Goal: Transaction & Acquisition: Purchase product/service

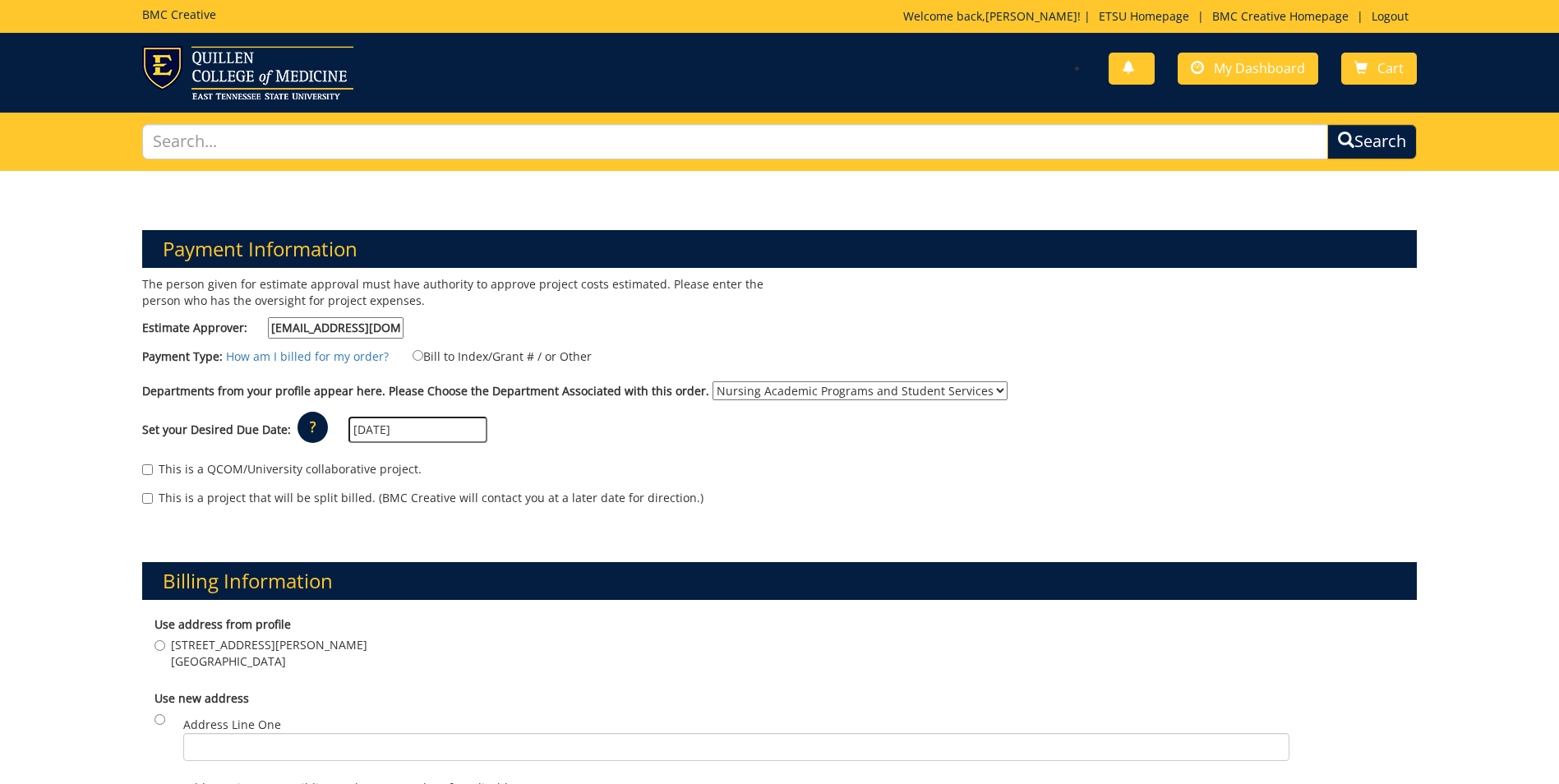
select select "125"
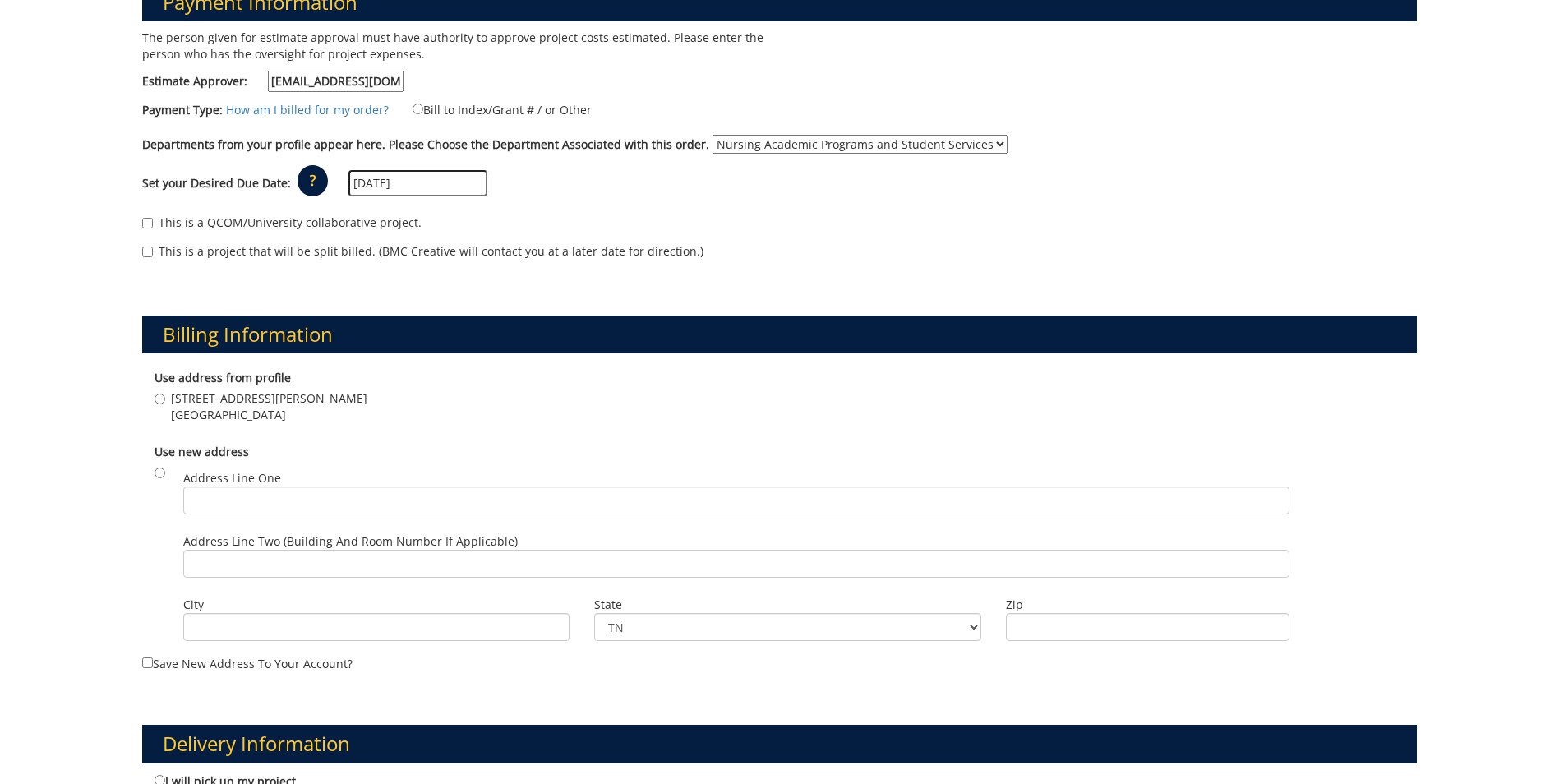
scroll to position [328, 0]
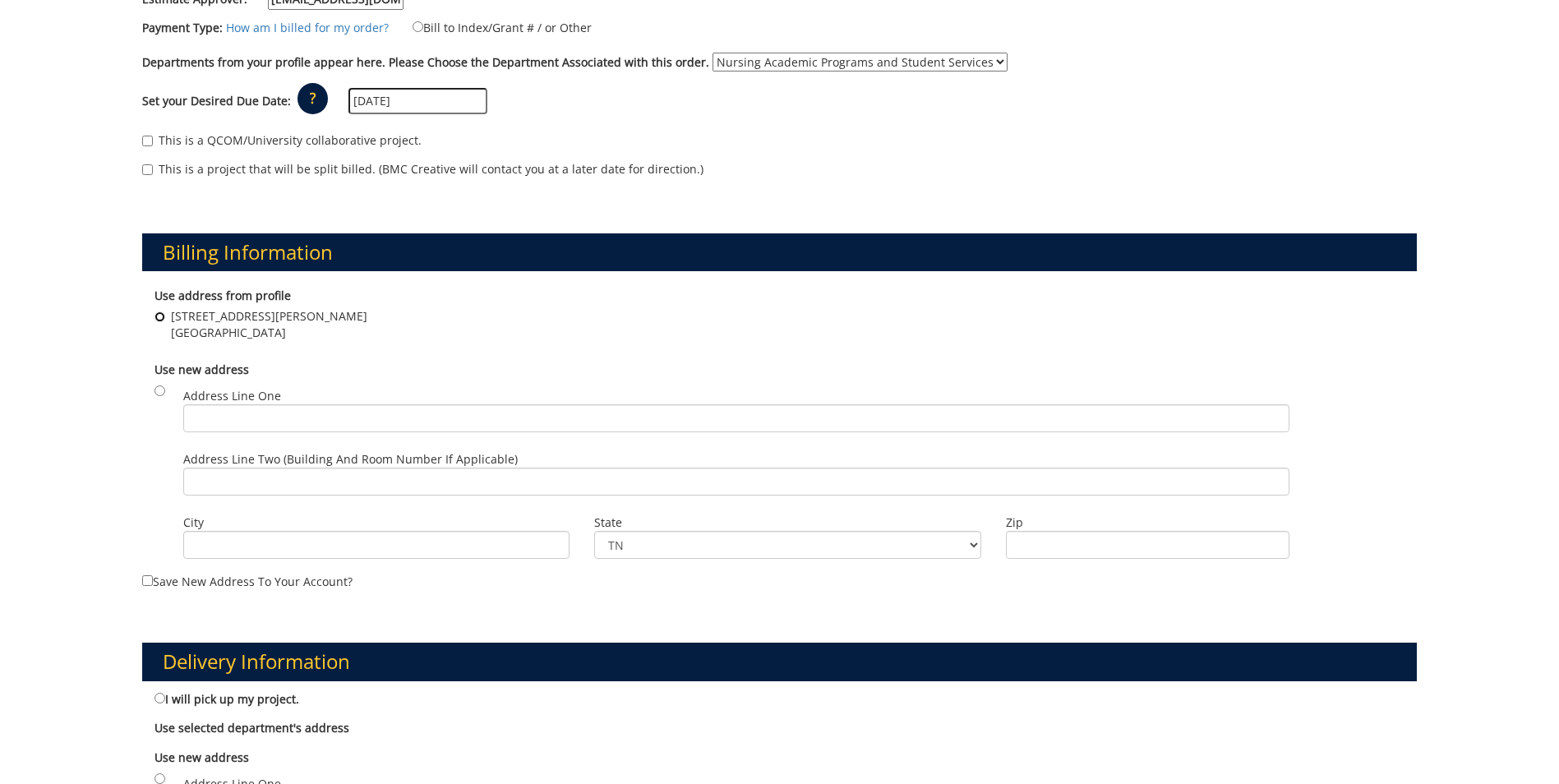
click at [161, 322] on input "1276 Gilbreath Drive Johnson City , TN 37618" at bounding box center [159, 316] width 10 height 10
radio input "true"
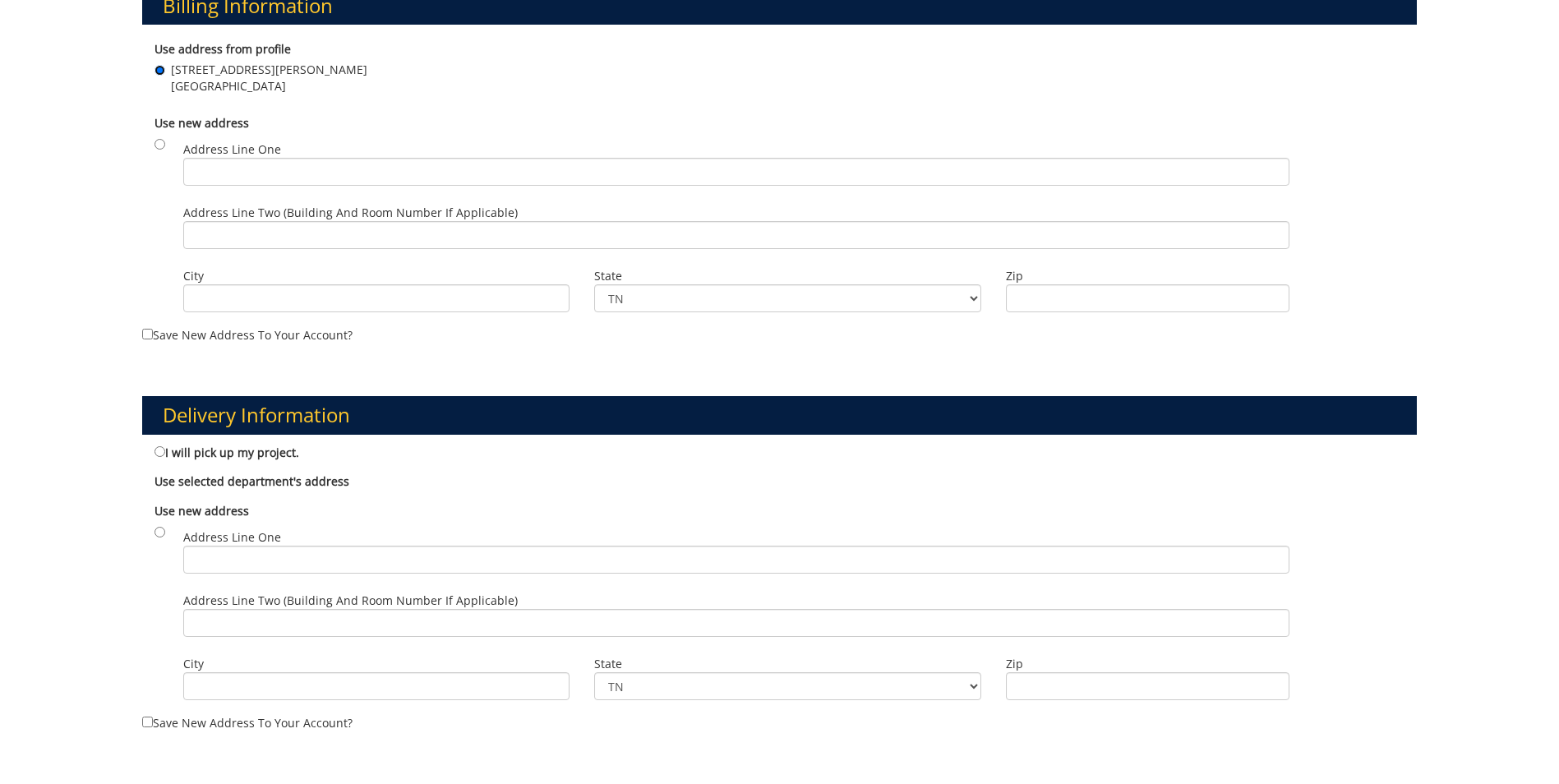
scroll to position [658, 0]
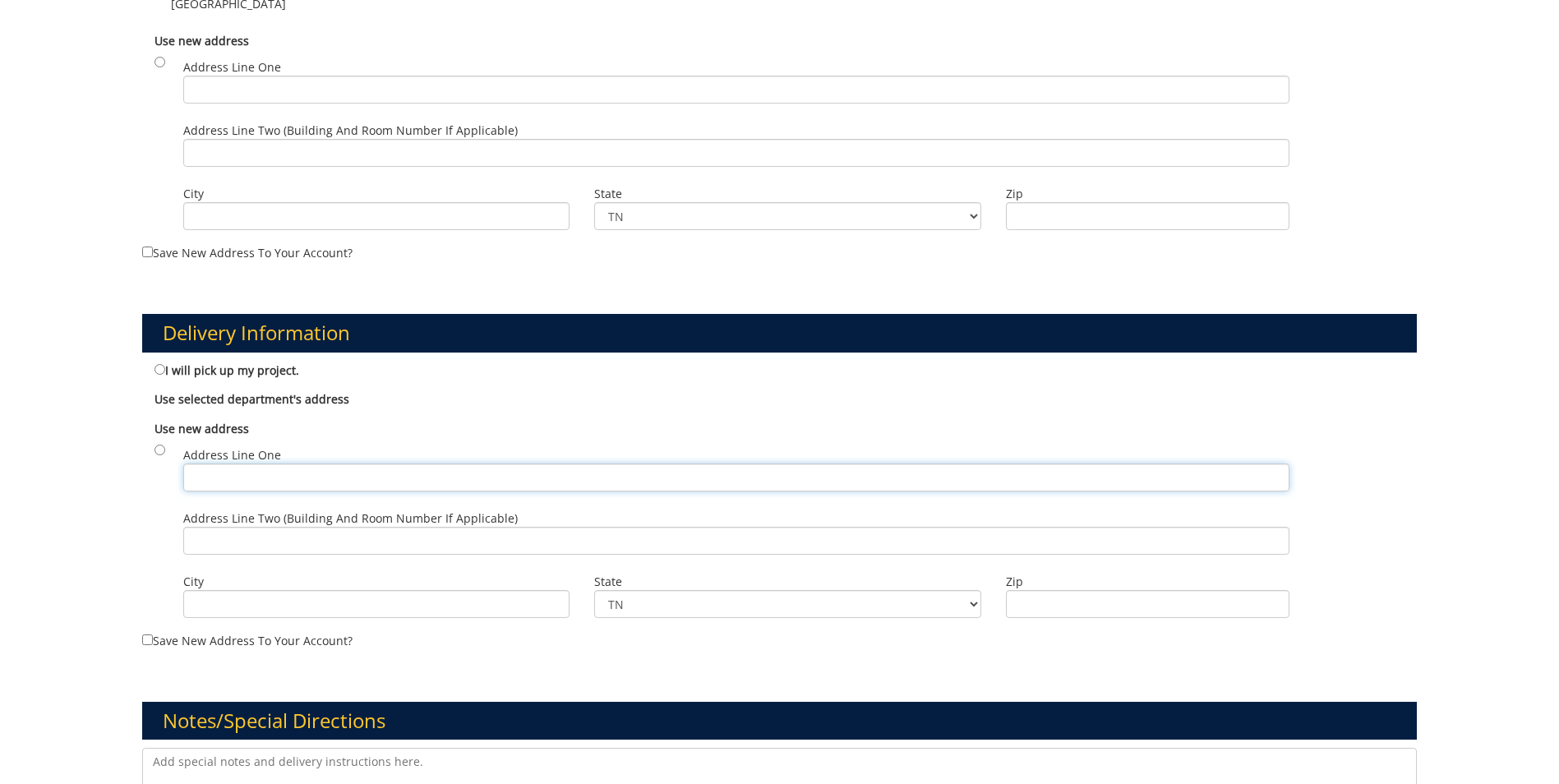
click at [242, 485] on input "Address Line One" at bounding box center [736, 477] width 1106 height 28
click at [160, 448] on input "radio" at bounding box center [159, 449] width 10 height 10
radio input "true"
click at [227, 482] on input "Address Line One" at bounding box center [736, 477] width 1106 height 28
type input "Nicks Hall Room 230"
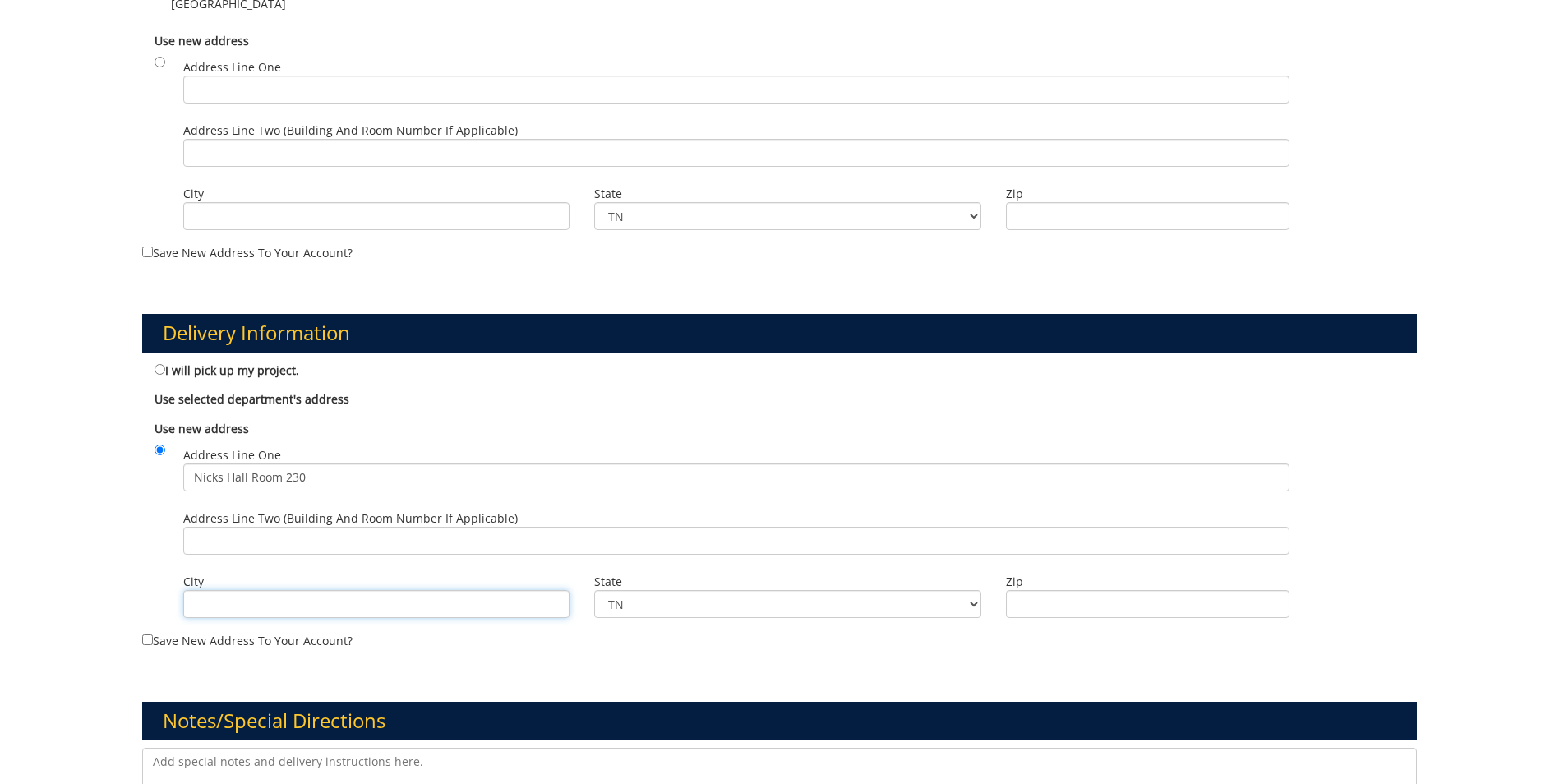
click at [263, 606] on input "City" at bounding box center [376, 604] width 386 height 28
type input "Johnson City"
click at [1188, 609] on input "Zip" at bounding box center [1148, 604] width 283 height 28
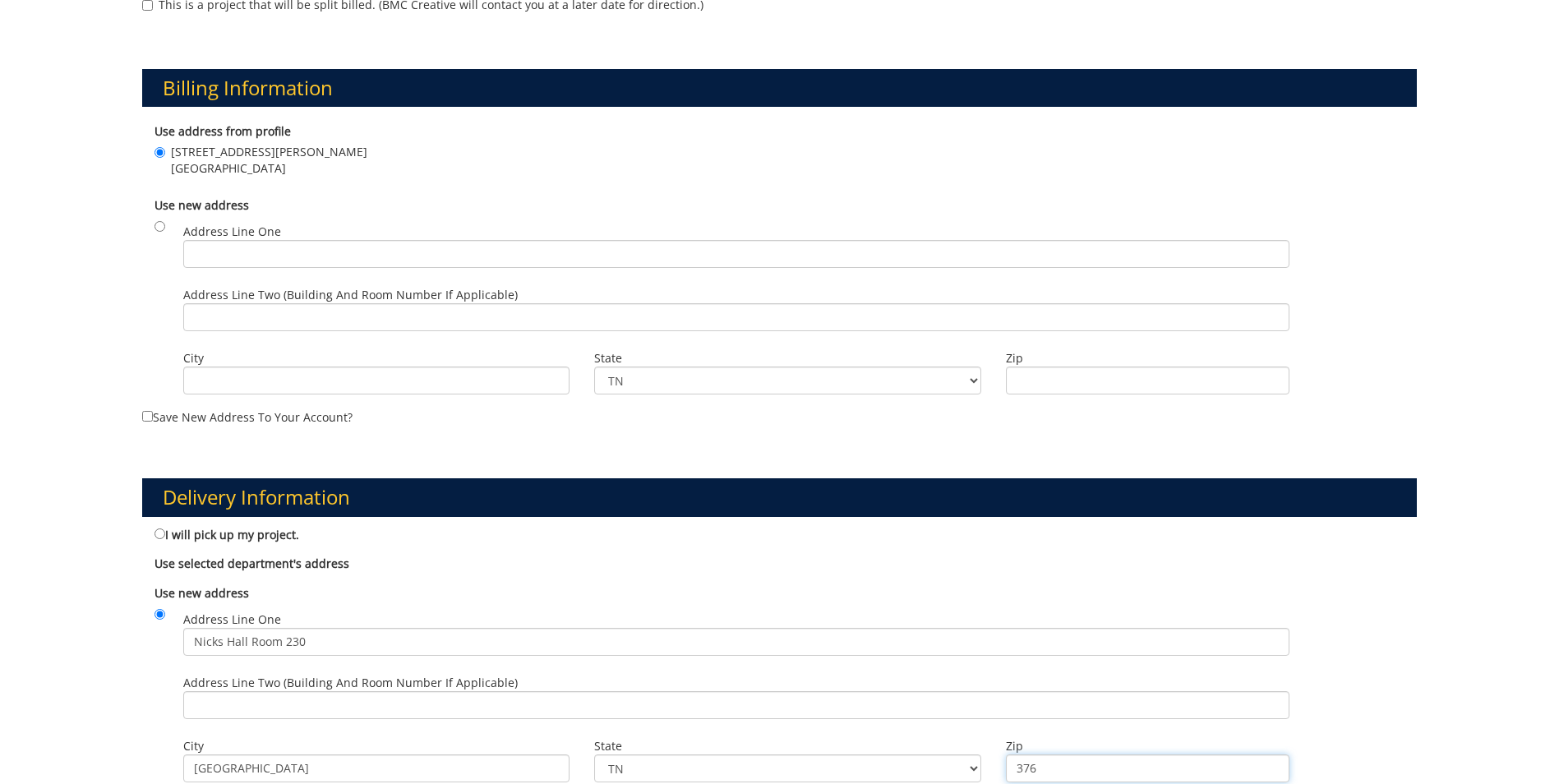
type input "376"
click at [158, 228] on input "radio" at bounding box center [159, 225] width 10 height 10
radio input "true"
click at [261, 249] on input "Address Line One" at bounding box center [736, 254] width 1106 height 28
click at [217, 247] on input "Address Line One" at bounding box center [736, 254] width 1106 height 28
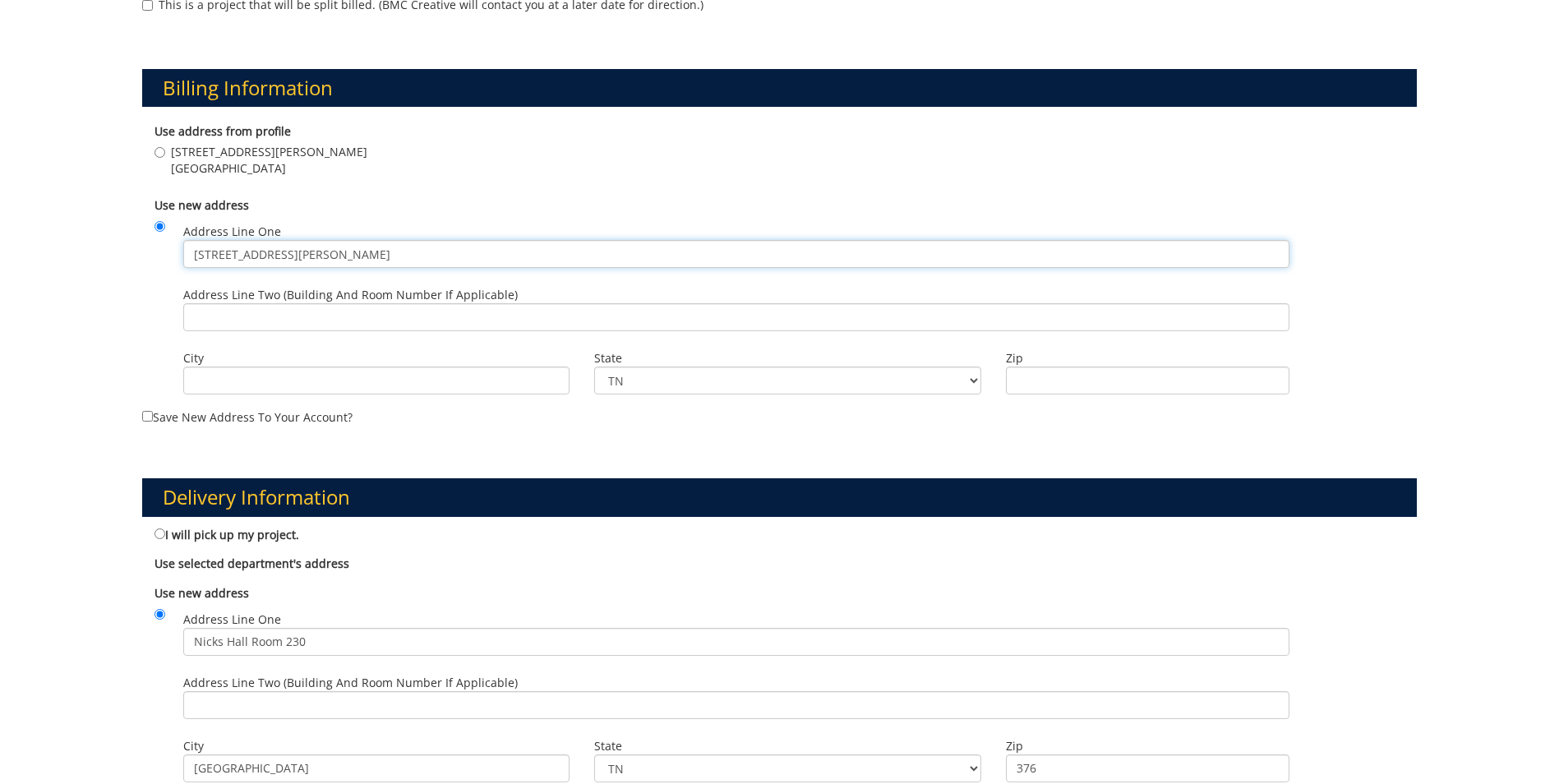
type input "1276 Gilbreath Drive"
click at [240, 383] on input "City" at bounding box center [376, 380] width 386 height 28
type input "Johnson City"
type input "37614"
click at [1064, 461] on div "Delivery Information I will pick up my project. Use selected department's addre…" at bounding box center [780, 632] width 1299 height 387
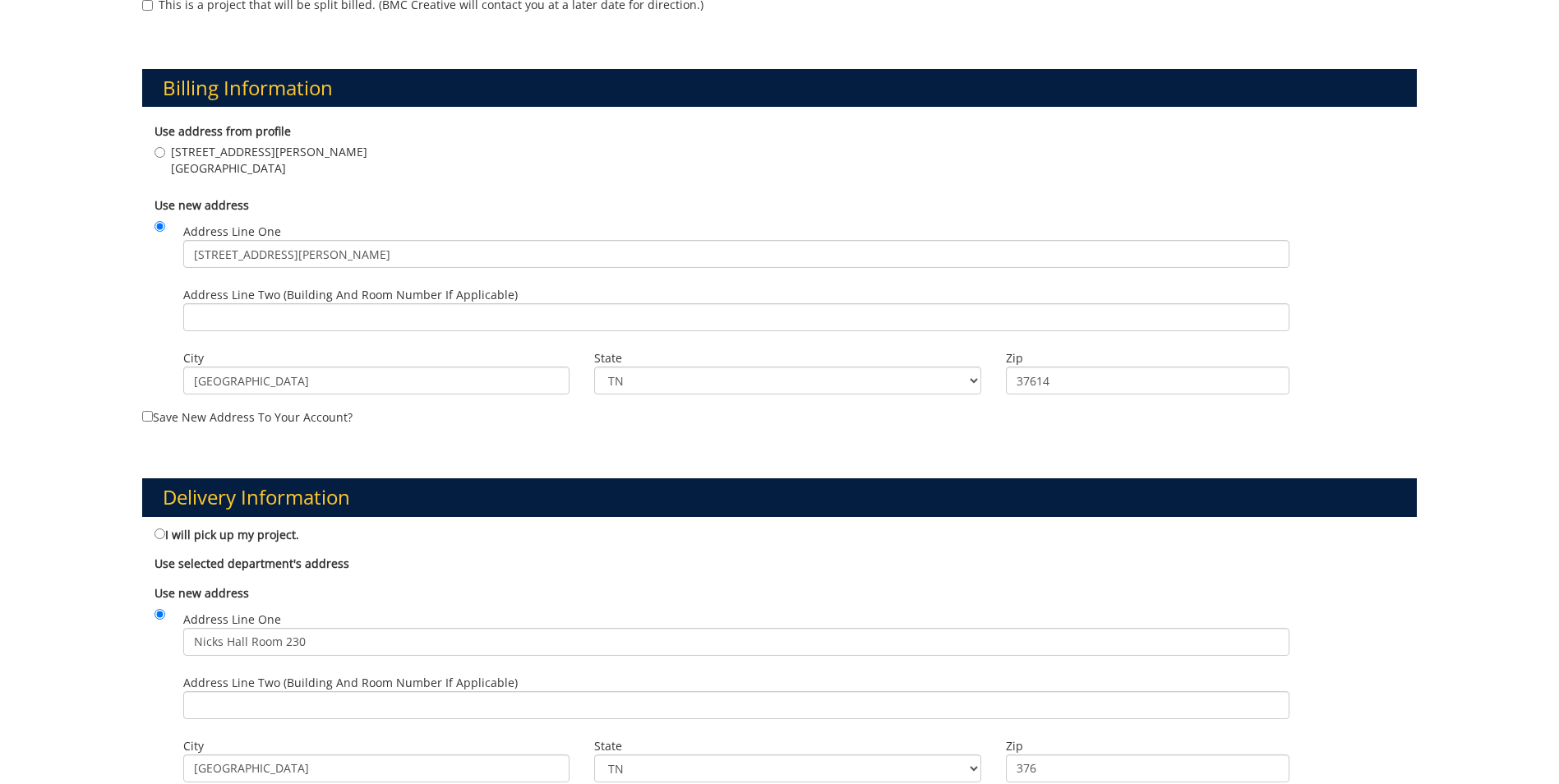
scroll to position [740, 0]
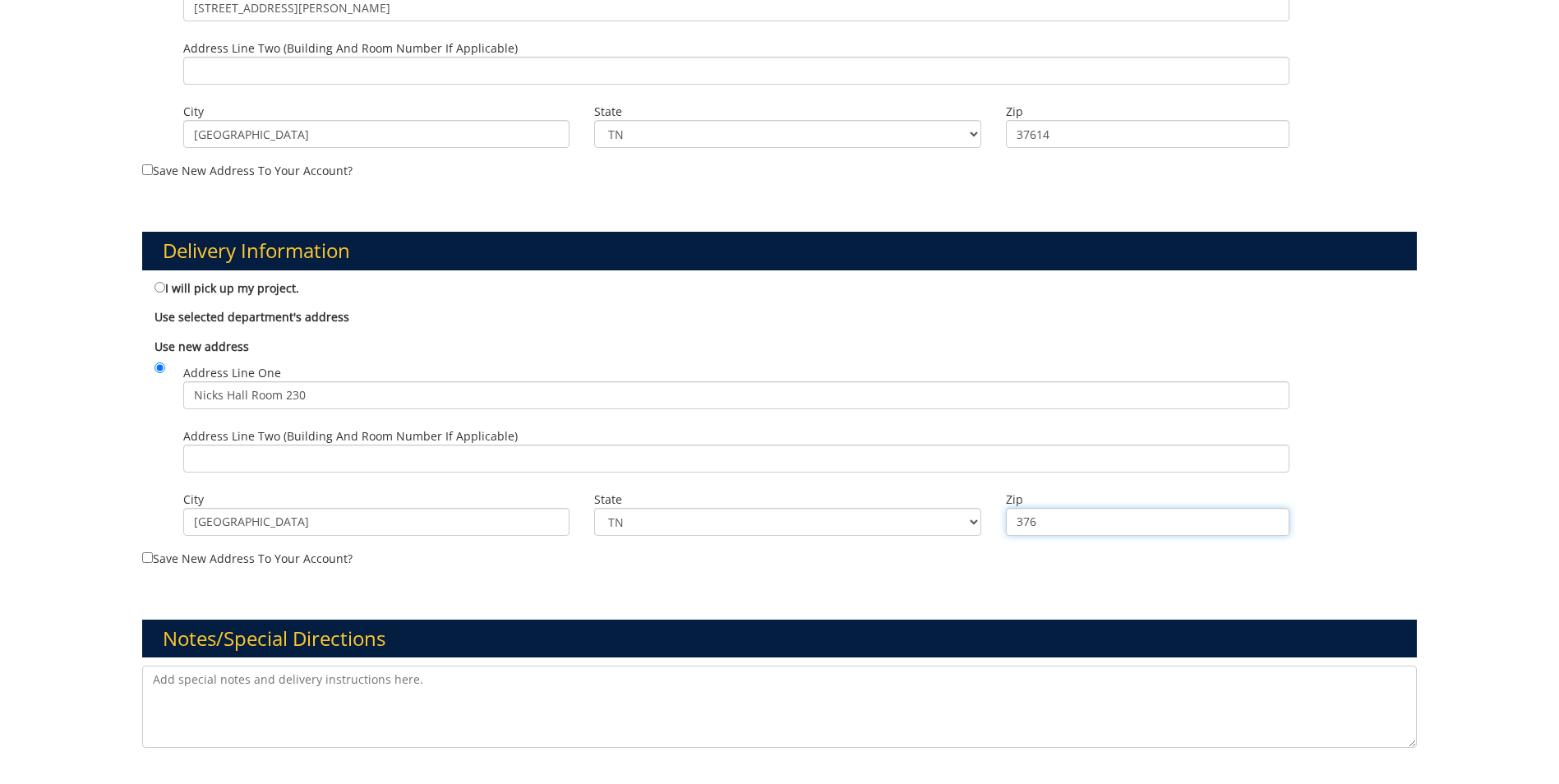
click at [1140, 521] on input "376" at bounding box center [1148, 522] width 283 height 28
type input "37614"
click at [1416, 461] on div "Use new address Address Line One Nicks Hall Room 230 Address Line Two (Building…" at bounding box center [780, 440] width 1274 height 219
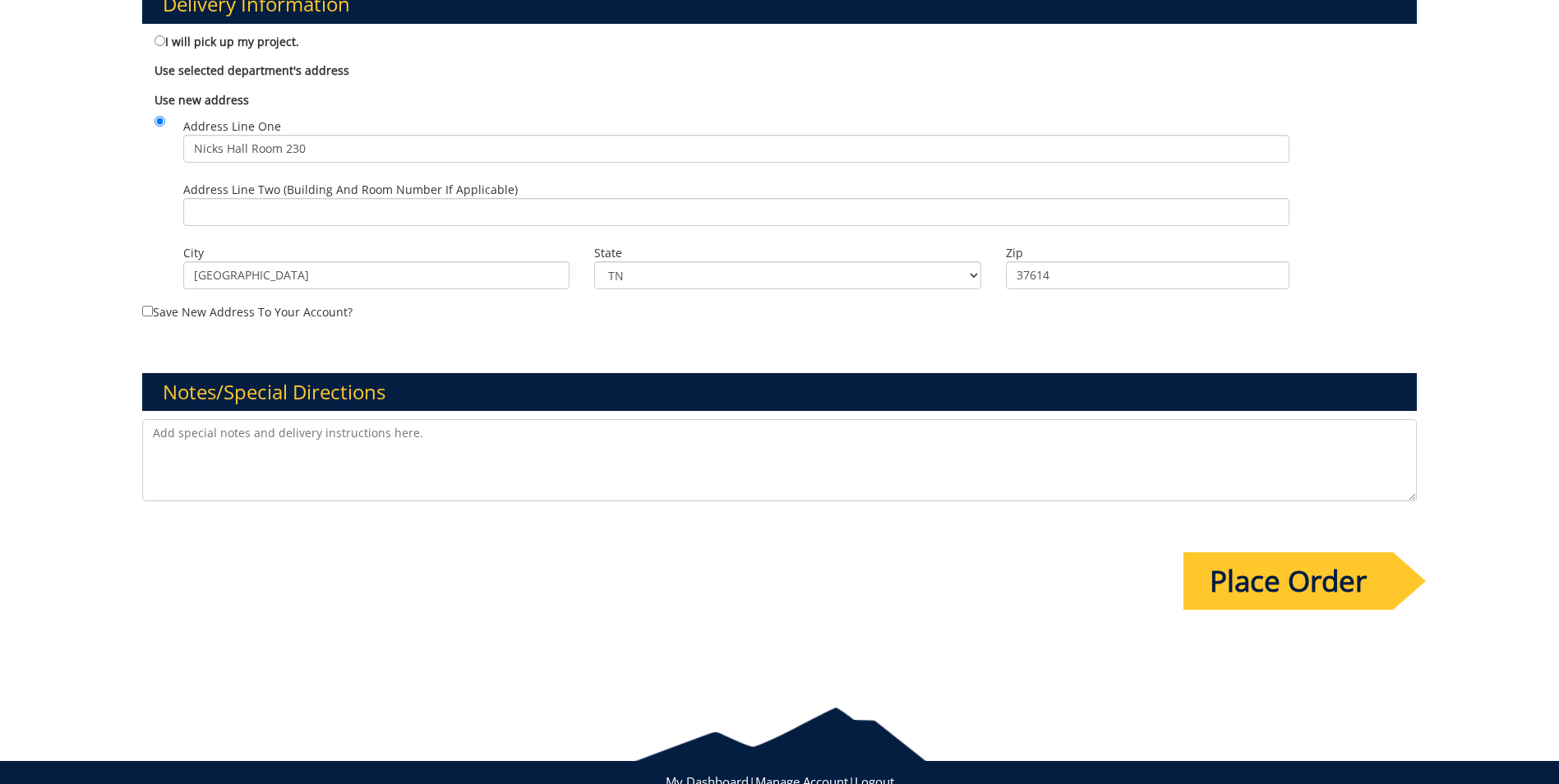
scroll to position [1040, 0]
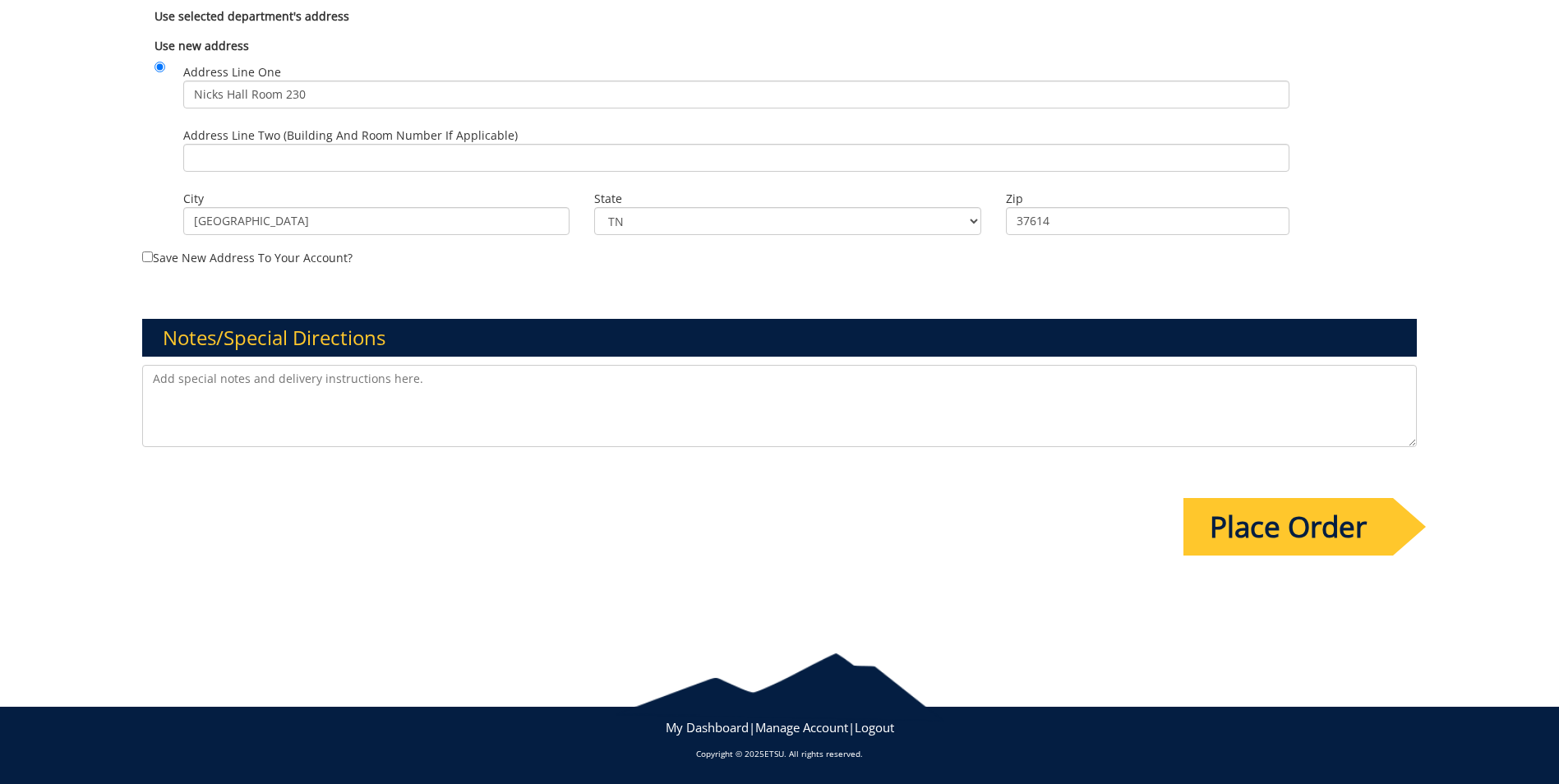
click at [1284, 524] on input "Place Order" at bounding box center [1288, 526] width 210 height 58
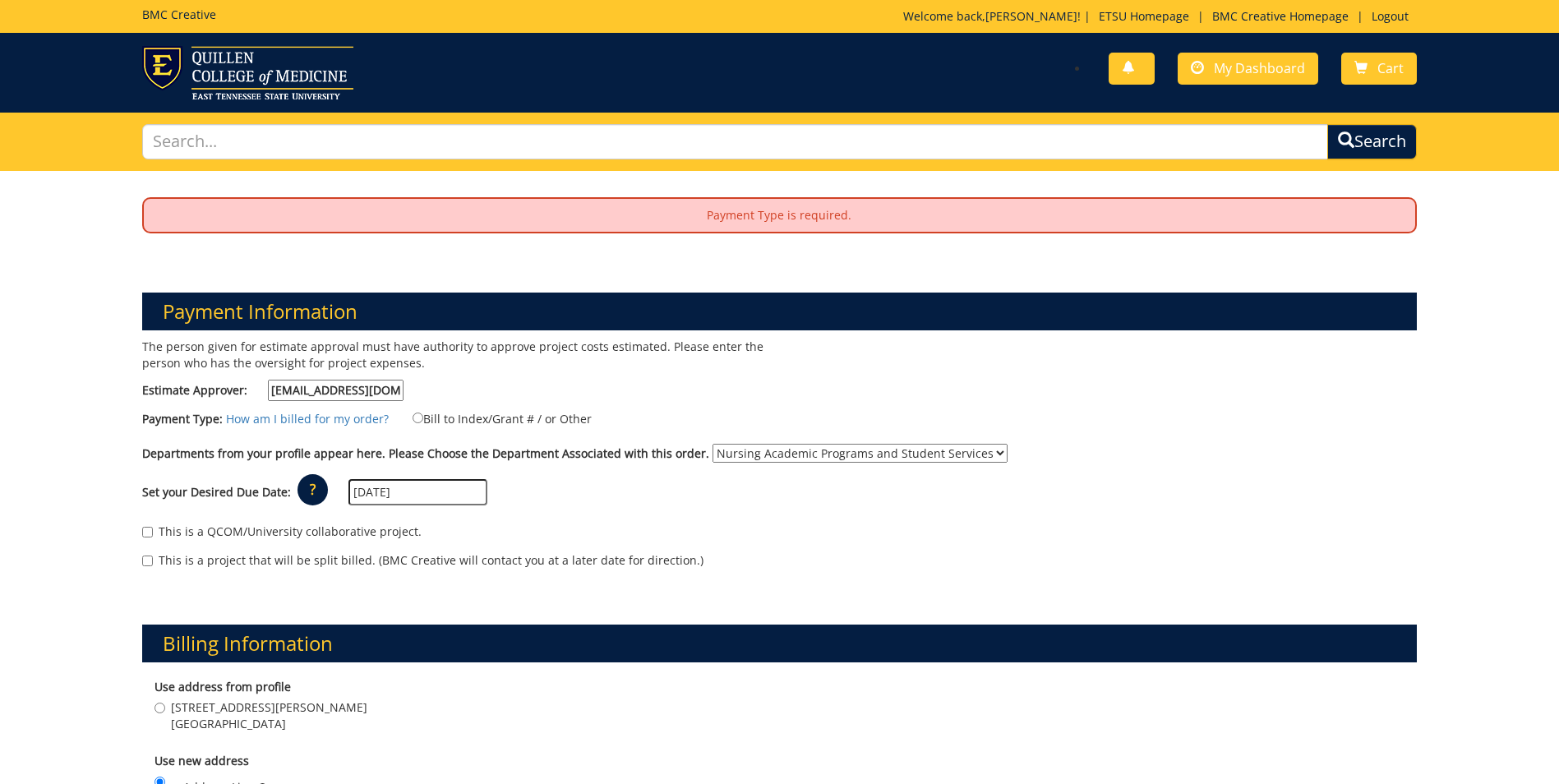
scroll to position [82, 0]
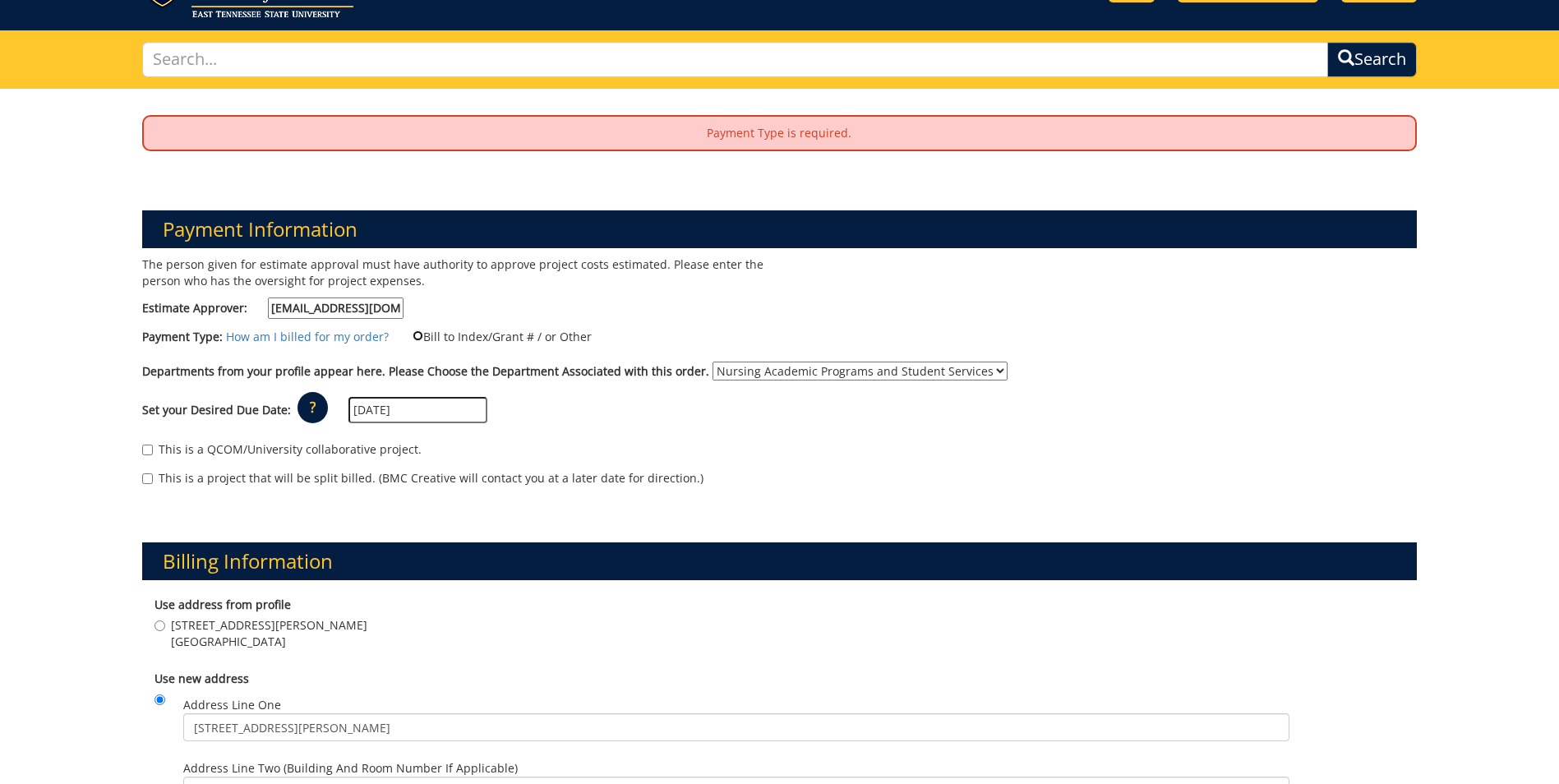
click at [413, 339] on input "Bill to Index/Grant # / or Other" at bounding box center [417, 335] width 10 height 10
radio input "true"
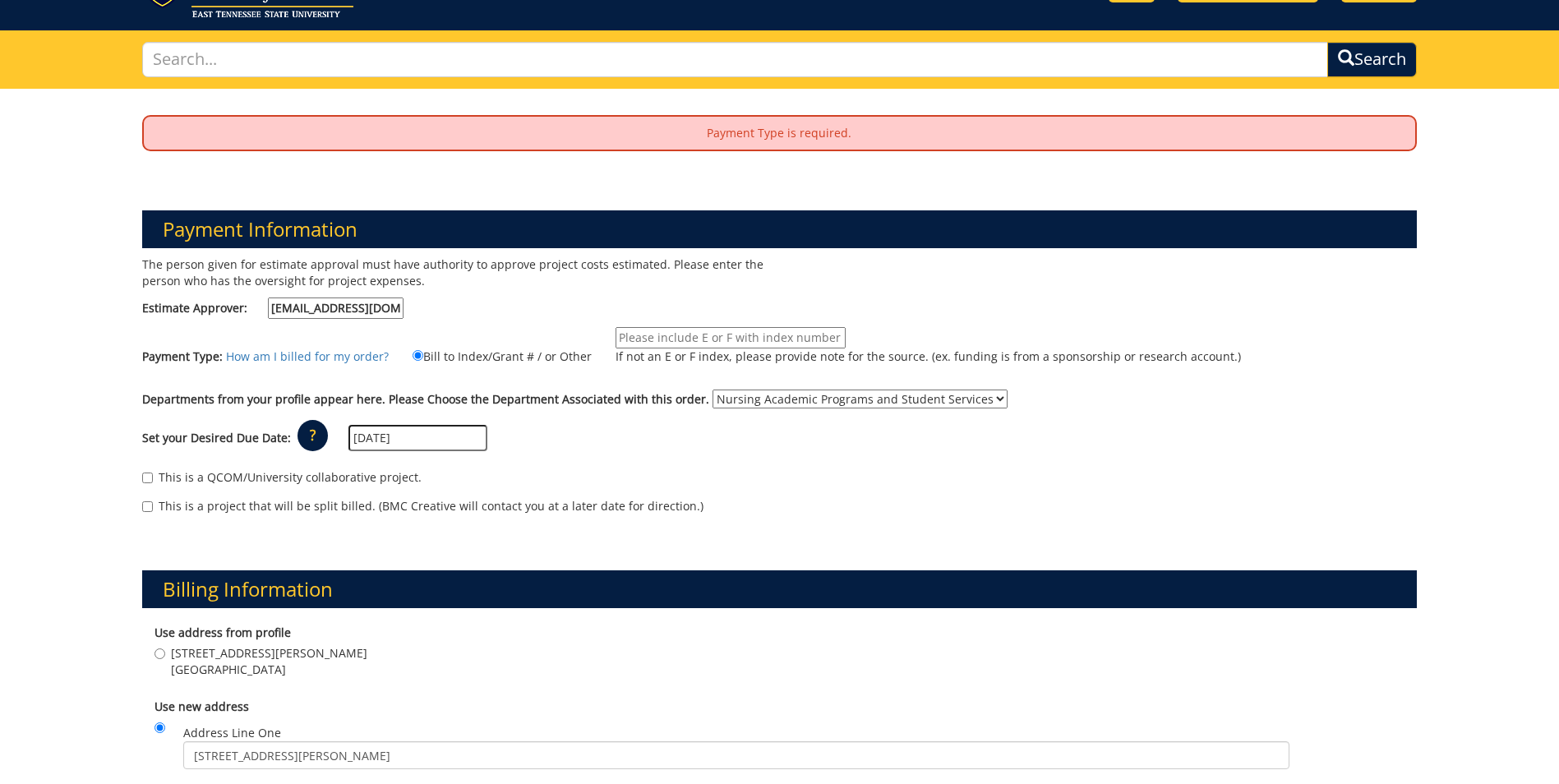
click at [752, 333] on input "If not an E or F index, please provide note for the source. (ex. funding is fro…" at bounding box center [730, 338] width 230 height 22
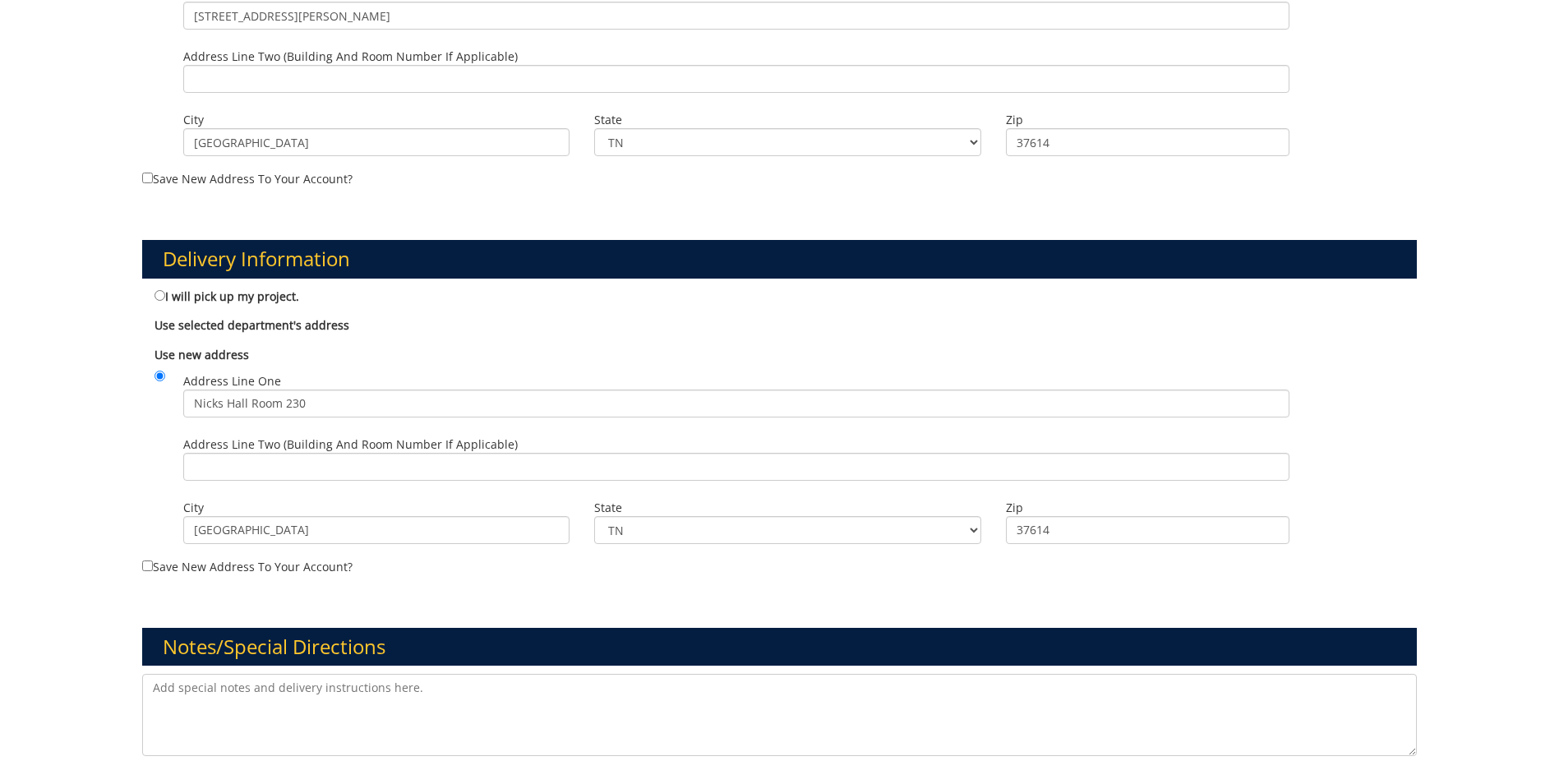
scroll to position [740, 0]
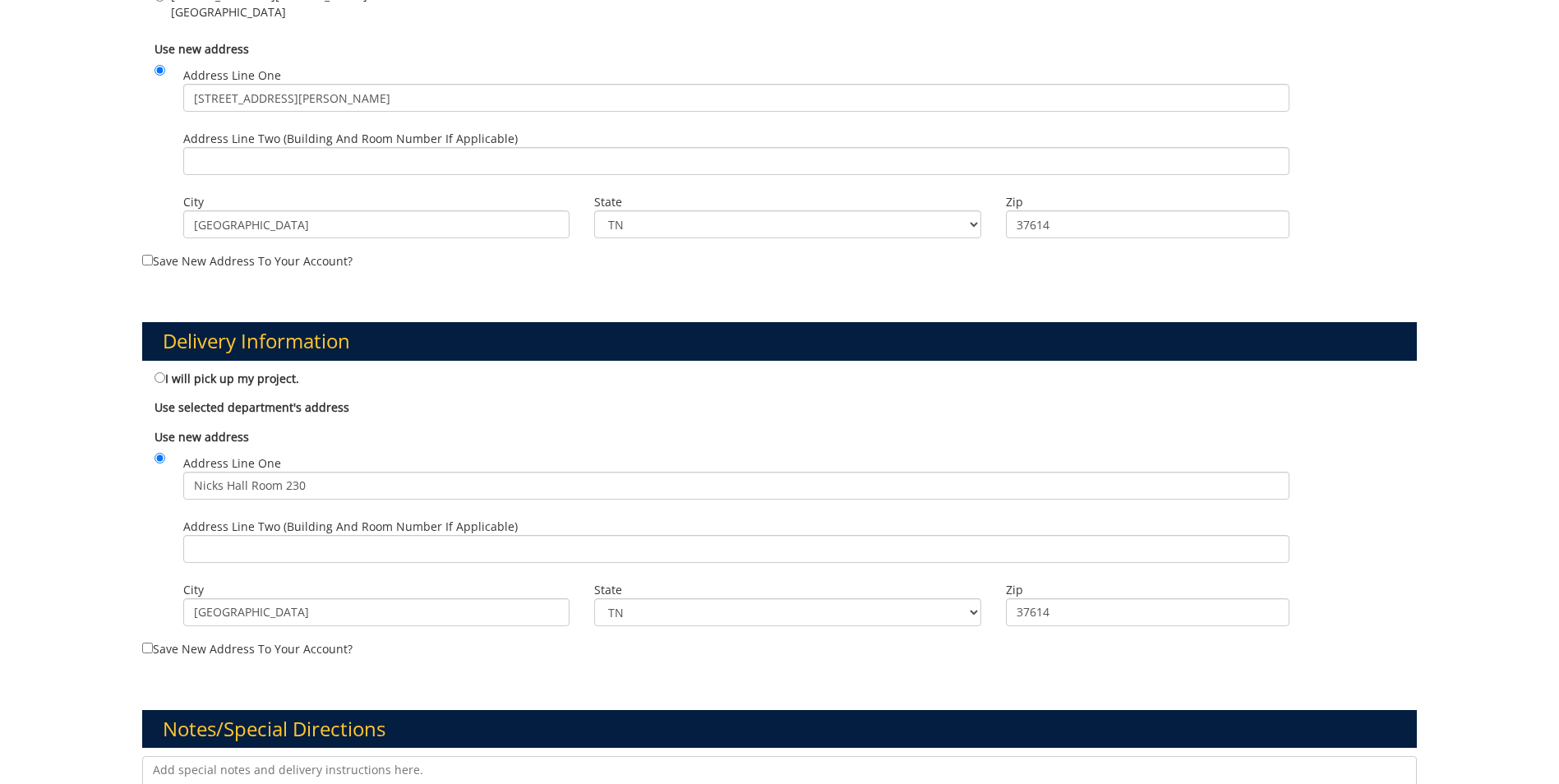
type input "E35600"
click at [147, 259] on input "Save new address to your account?" at bounding box center [147, 259] width 10 height 10
checkbox input "true"
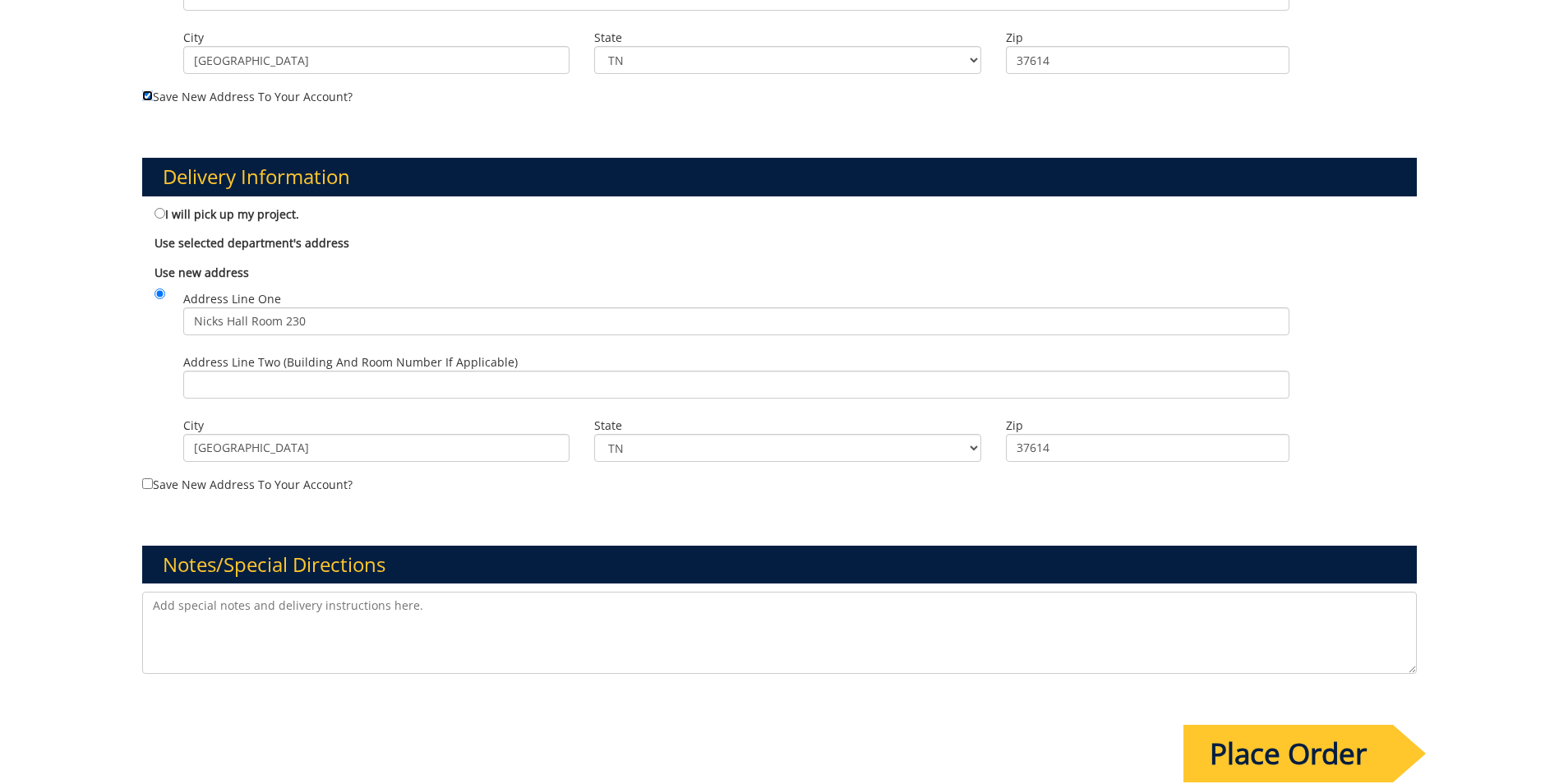
scroll to position [986, 0]
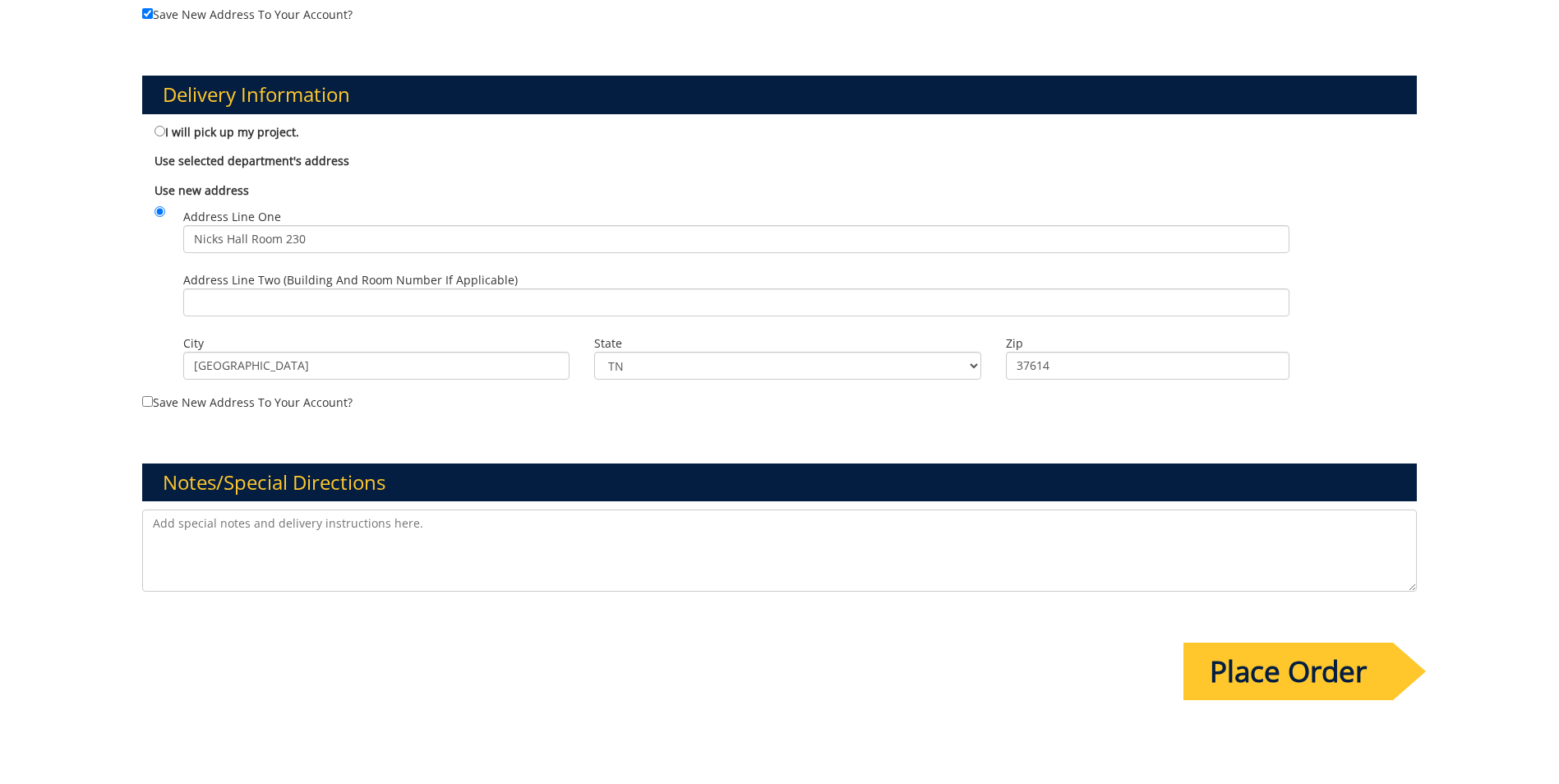
click at [1267, 671] on input "Place Order" at bounding box center [1288, 671] width 210 height 58
